Goal: Transaction & Acquisition: Obtain resource

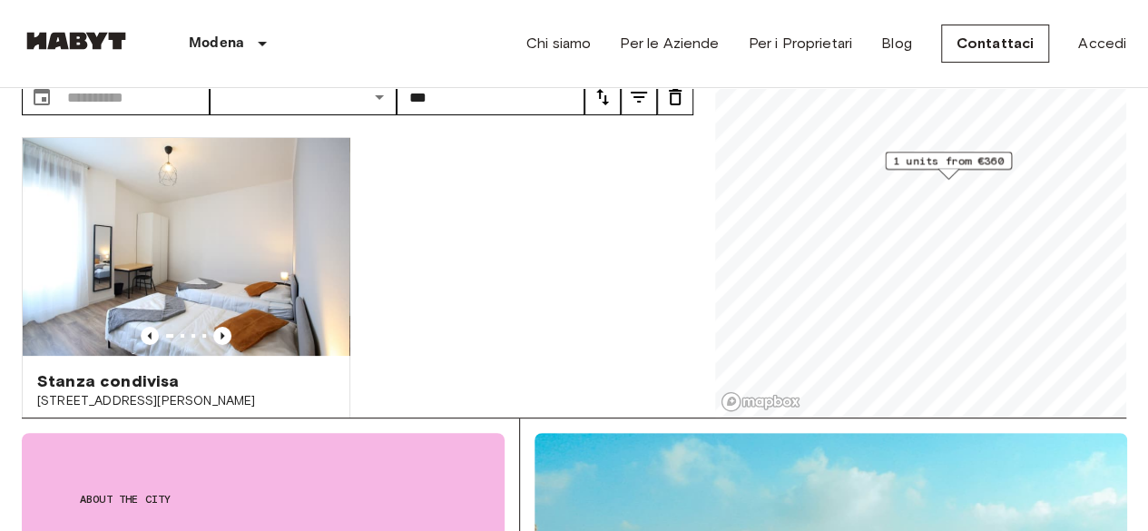
scroll to position [107, 0]
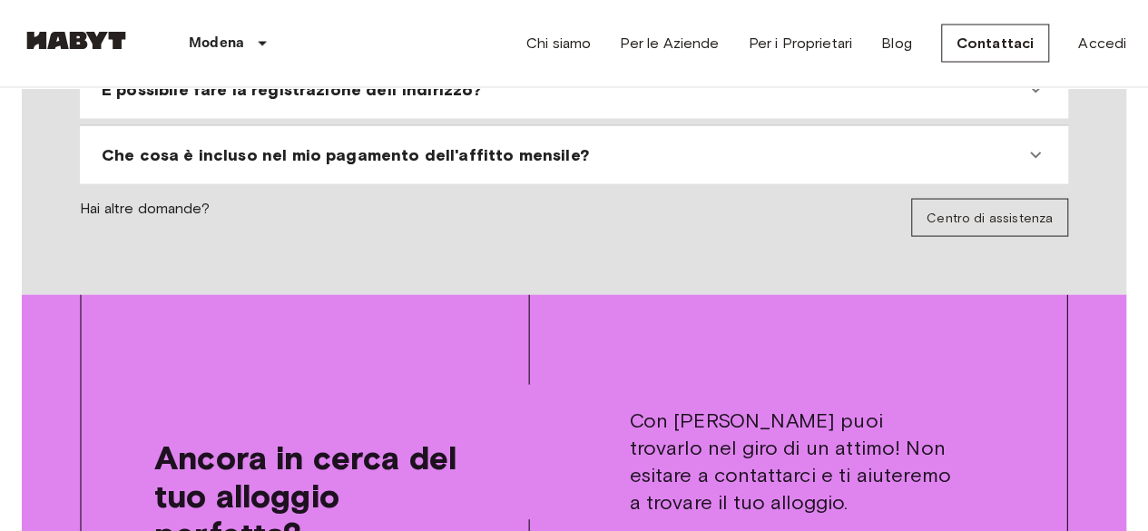
scroll to position [1870, 0]
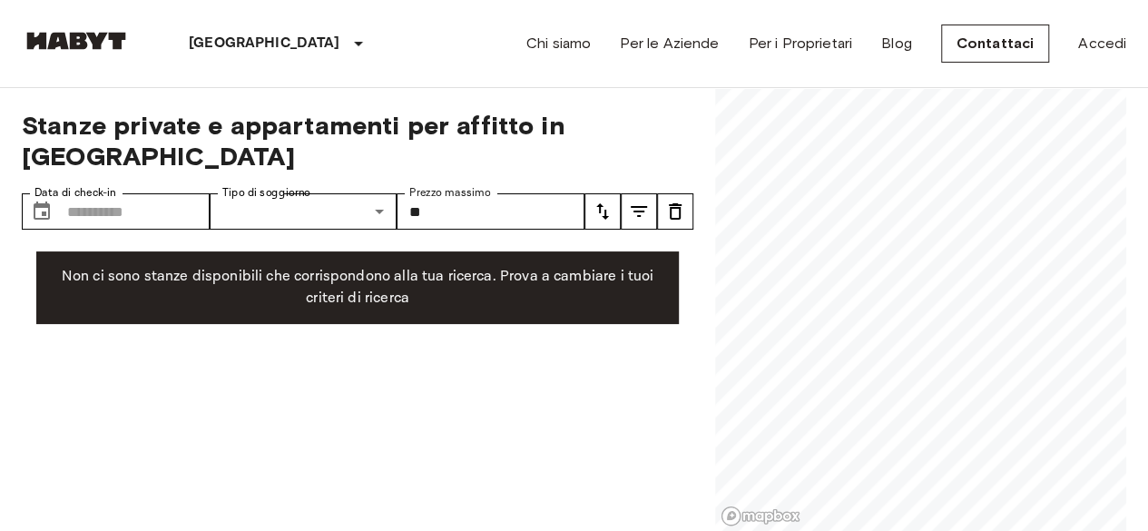
type input "*"
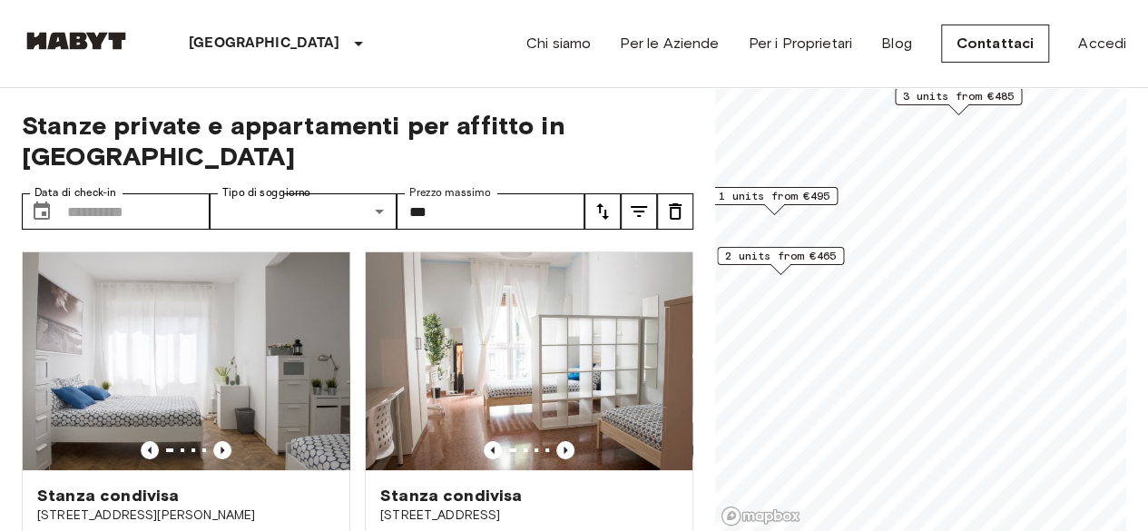
type input "***"
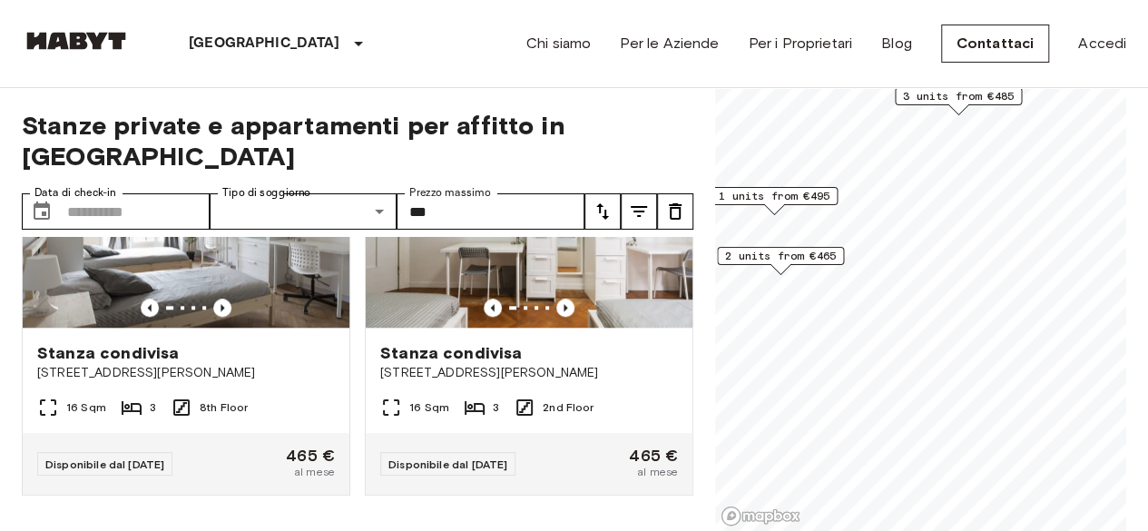
scroll to position [955, 0]
click at [694, 406] on div "Stanze private e appartamenti per affitto in Milan Data di check-in ​ Data di c…" at bounding box center [574, 310] width 1105 height 444
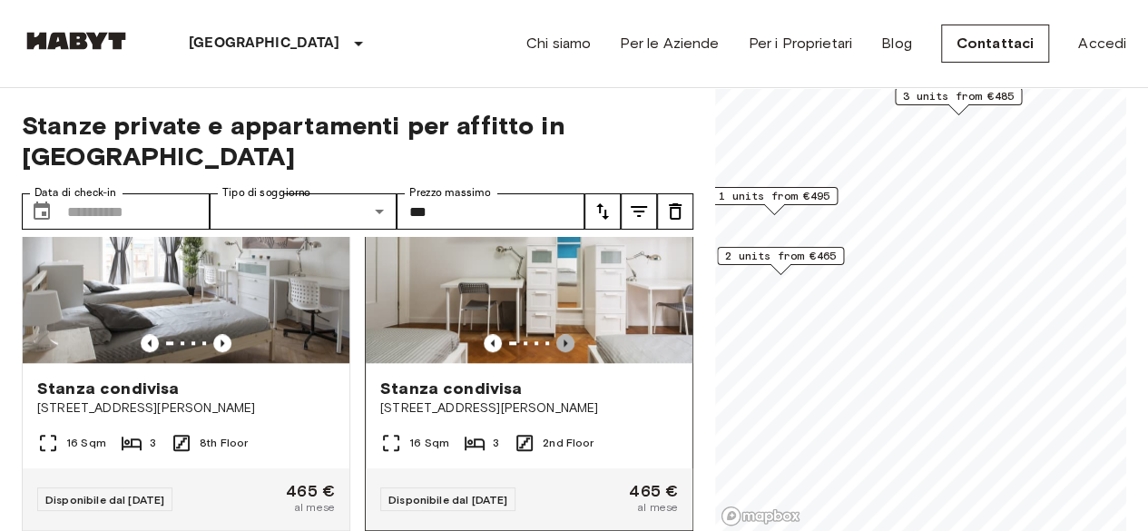
click at [556, 334] on icon "Previous image" at bounding box center [565, 343] width 18 height 18
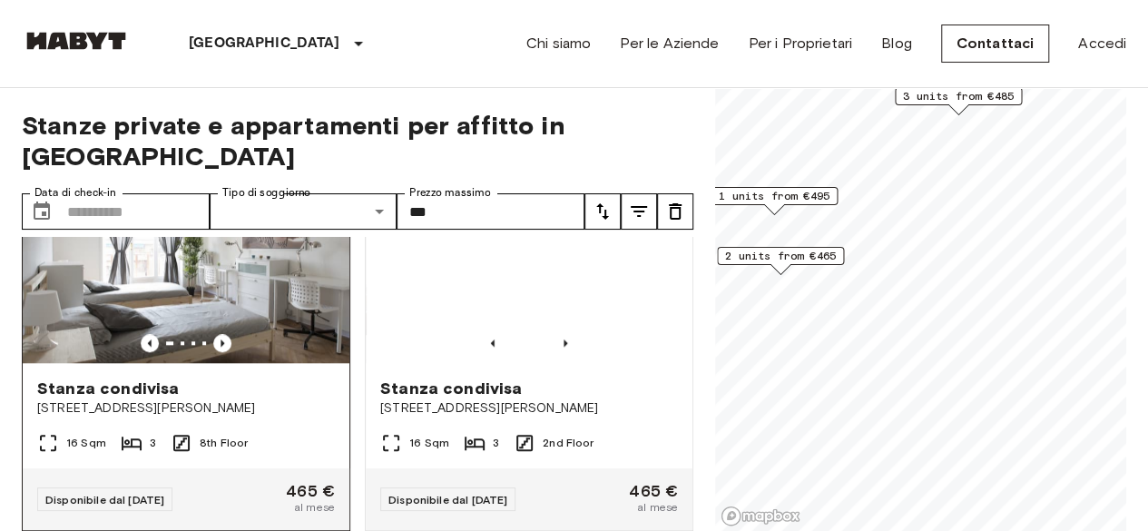
scroll to position [870, 0]
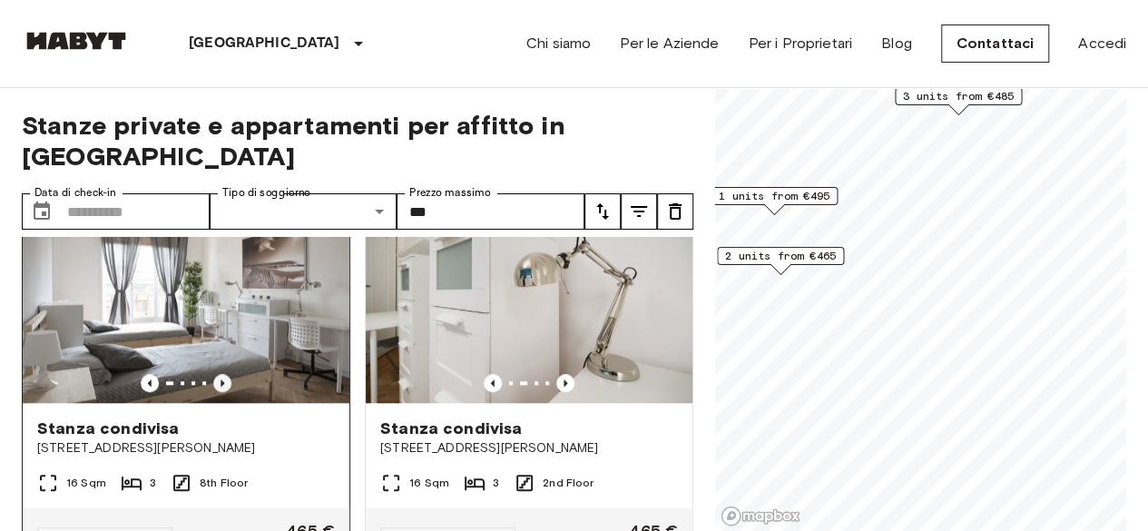
click at [213, 374] on icon "Previous image" at bounding box center [222, 383] width 18 height 18
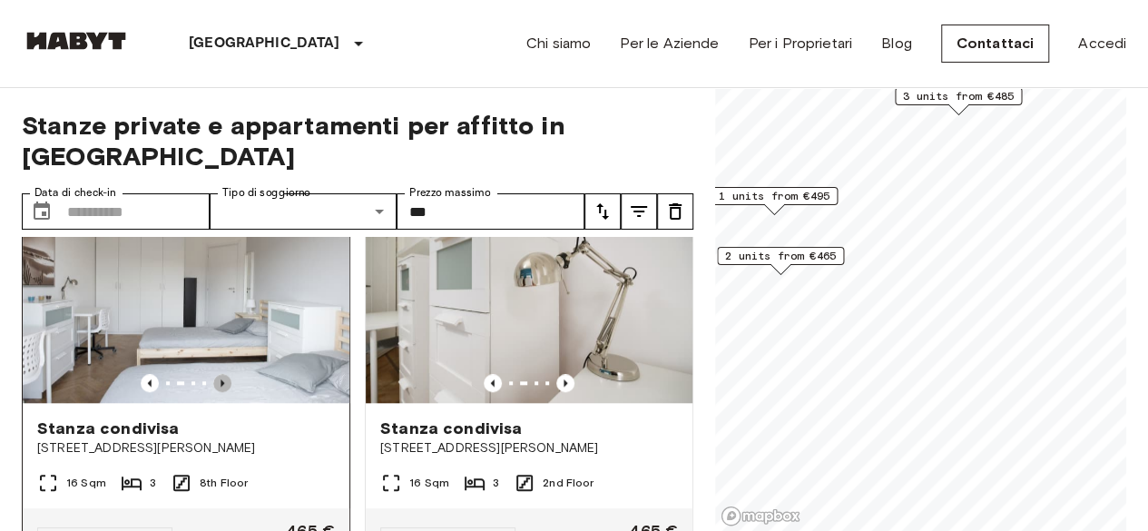
click at [213, 374] on icon "Previous image" at bounding box center [222, 383] width 18 height 18
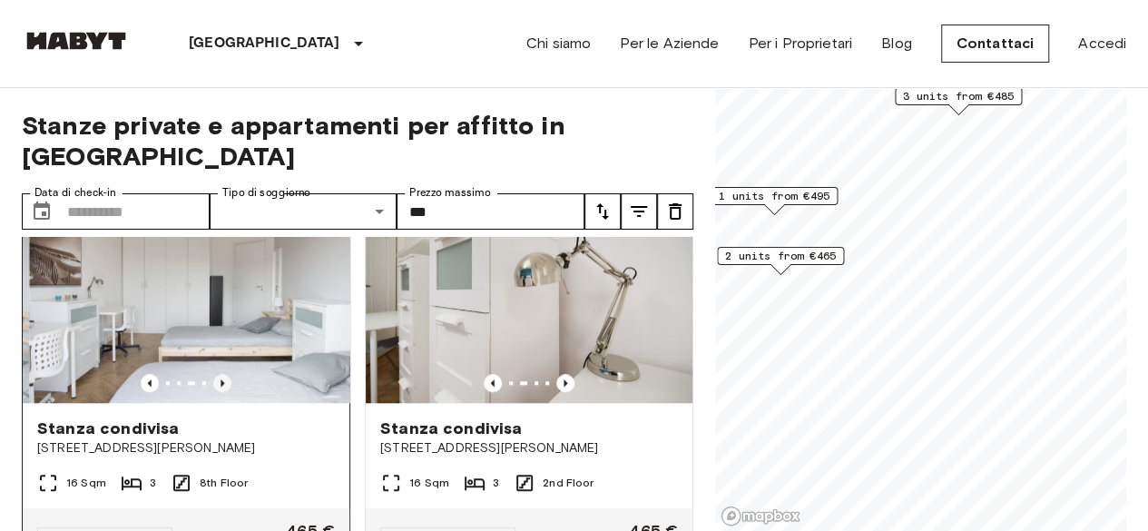
click at [213, 374] on icon "Previous image" at bounding box center [222, 383] width 18 height 18
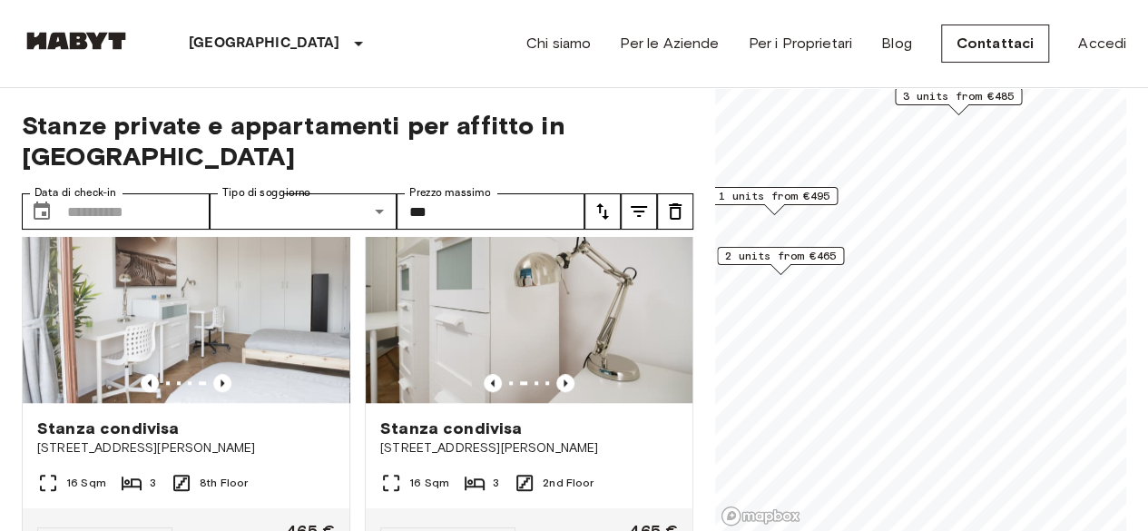
click at [793, 195] on span "1 units from €495" at bounding box center [774, 196] width 111 height 16
